Goal: Task Accomplishment & Management: Complete application form

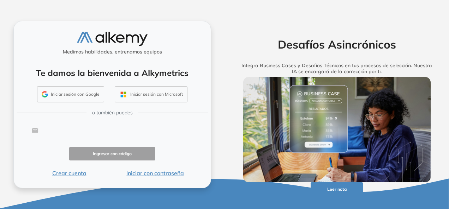
click at [75, 130] on input "text" at bounding box center [118, 130] width 160 height 13
type input "**********"
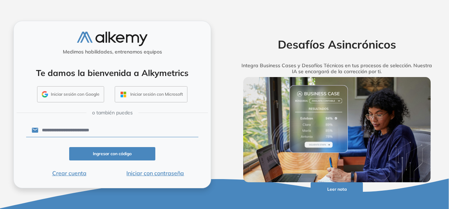
click at [162, 175] on button "Iniciar con contraseña" at bounding box center [155, 173] width 86 height 8
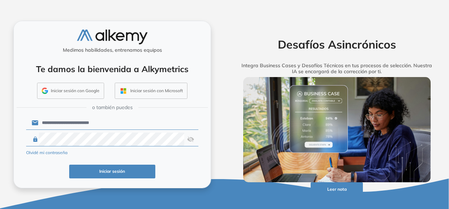
click at [111, 171] on button "Iniciar sesión" at bounding box center [112, 172] width 86 height 14
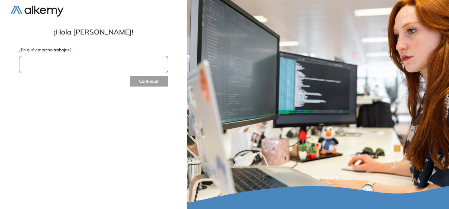
click at [50, 65] on input "text" at bounding box center [93, 64] width 149 height 17
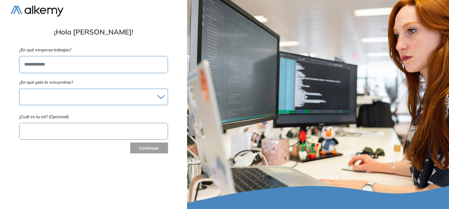
type input "**********"
click at [61, 90] on div "Albania Andorra Antigua y Barbuda Argentina Aruba Australia Austria Bahamas Bar…" at bounding box center [93, 97] width 149 height 17
click at [162, 96] on icon at bounding box center [161, 97] width 8 height 5
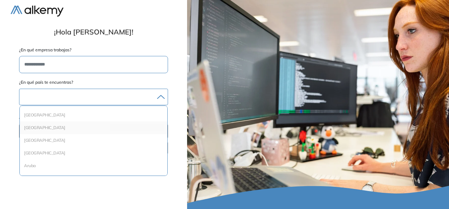
click at [117, 126] on li "Andorra" at bounding box center [94, 127] width 142 height 7
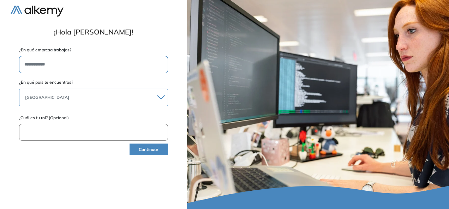
click at [162, 95] on icon at bounding box center [161, 97] width 8 height 5
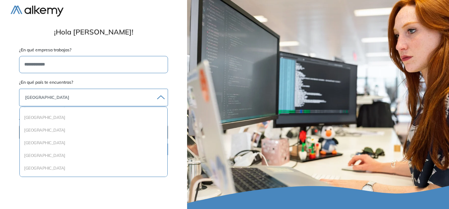
scroll to position [202, 0]
click at [55, 128] on li "Chile" at bounding box center [94, 130] width 142 height 7
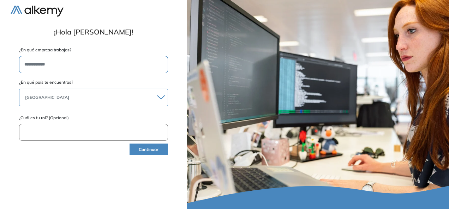
click at [73, 132] on input "text" at bounding box center [93, 132] width 149 height 17
type input "*"
type input "**********"
click at [147, 148] on button "Continuar" at bounding box center [148, 150] width 38 height 12
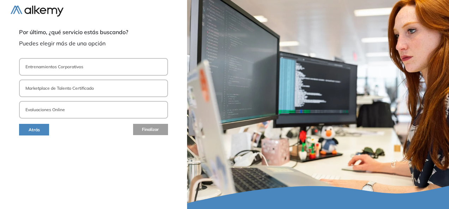
click at [59, 109] on p "Evaluaciones Online" at bounding box center [44, 110] width 39 height 6
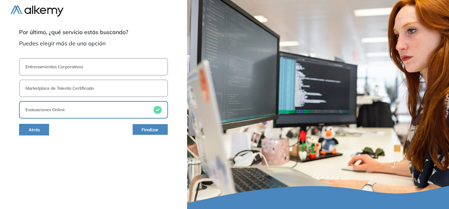
click at [156, 128] on span "Finalizar" at bounding box center [149, 130] width 17 height 7
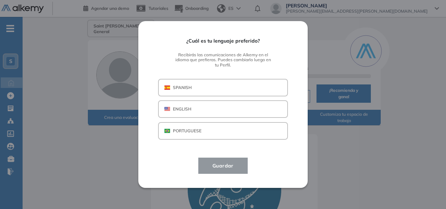
click at [214, 91] on button "SPANISH" at bounding box center [223, 88] width 130 height 18
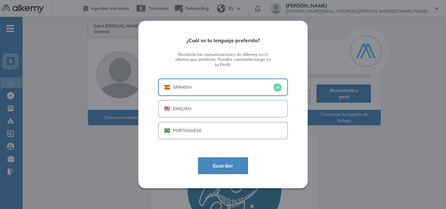
click at [219, 171] on button "Guardar" at bounding box center [223, 166] width 50 height 17
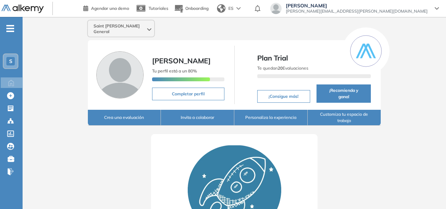
drag, startPoint x: 443, startPoint y: 105, endPoint x: 445, endPoint y: 114, distance: 8.8
click at [445, 114] on div "Saint Honore General marianne Montes Tu perfil está a un 80% Completar perfil P…" at bounding box center [234, 171] width 423 height 309
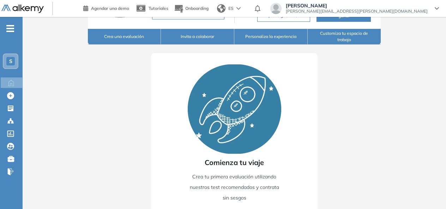
scroll to position [111, 0]
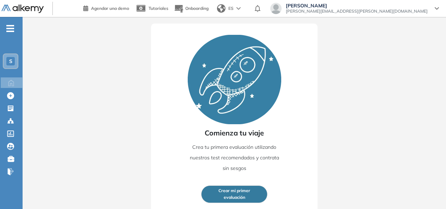
click at [238, 188] on span "Crear mi primer" at bounding box center [234, 191] width 32 height 7
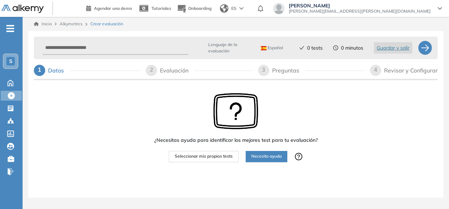
click at [138, 123] on div "¿Necesitas ayuda para identificar los mejores test para tu evaluación? Seleccio…" at bounding box center [235, 150] width 403 height 136
click at [107, 95] on div "¿Necesitas ayuda para identificar los mejores test para tu evaluación? Seleccio…" at bounding box center [235, 150] width 403 height 136
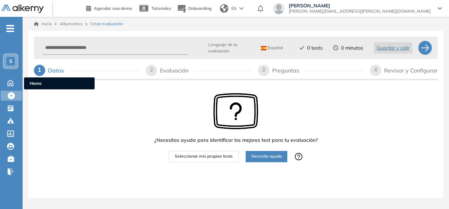
click at [6, 83] on icon at bounding box center [10, 82] width 12 height 8
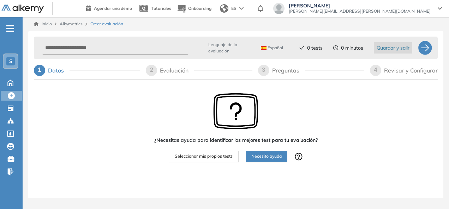
click at [140, 129] on div "¿Necesitas ayuda para identificar los mejores test para tu evaluación? Seleccio…" at bounding box center [235, 150] width 403 height 136
click at [211, 6] on span "Onboarding" at bounding box center [199, 8] width 23 height 5
click at [108, 128] on div "¿Necesitas ayuda para identificar los mejores test para tu evaluación? Seleccio…" at bounding box center [235, 150] width 403 height 136
